Goal: Task Accomplishment & Management: Manage account settings

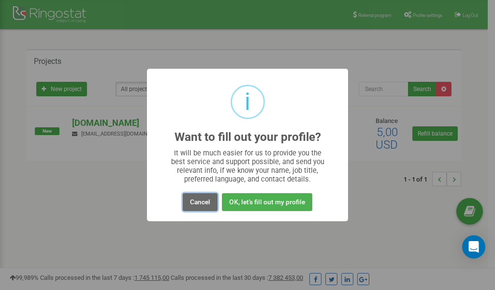
click at [203, 202] on button "Cancel" at bounding box center [200, 202] width 35 height 18
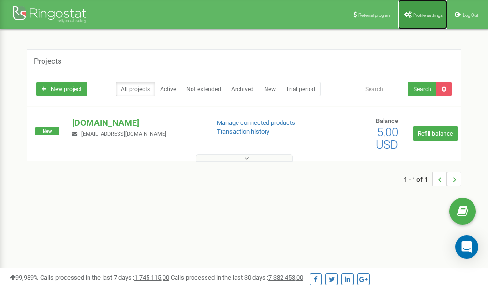
click at [417, 15] on span "Profile settings" at bounding box center [428, 15] width 30 height 5
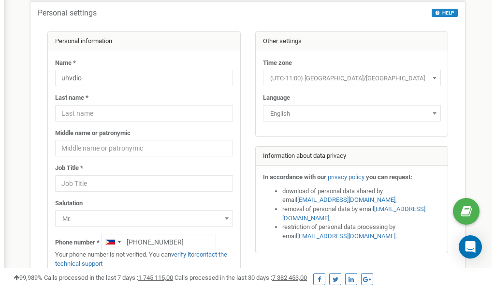
scroll to position [48, 0]
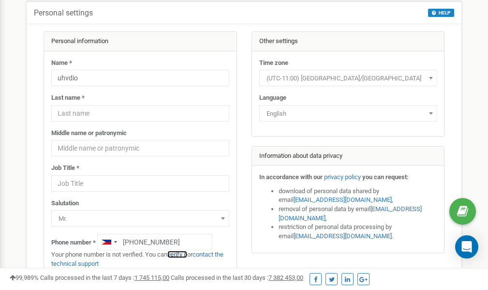
click at [181, 253] on link "verify it" at bounding box center [177, 254] width 20 height 7
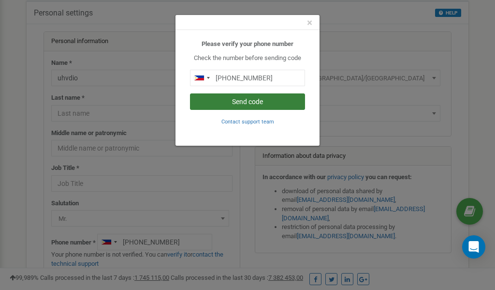
click at [251, 100] on button "Send code" at bounding box center [247, 101] width 115 height 16
